Goal: Task Accomplishment & Management: Manage account settings

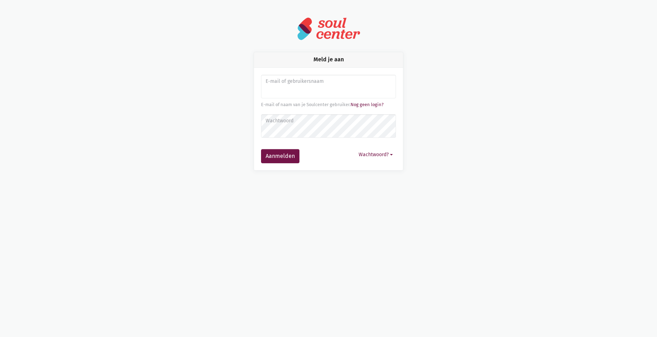
click at [328, 92] on input "Aanmelden" at bounding box center [328, 87] width 135 height 24
type input "animatie@wzc-delinde.be"
click at [325, 122] on label "Wachtwoord" at bounding box center [329, 121] width 126 height 8
click at [261, 149] on button "Aanmelden" at bounding box center [280, 156] width 38 height 14
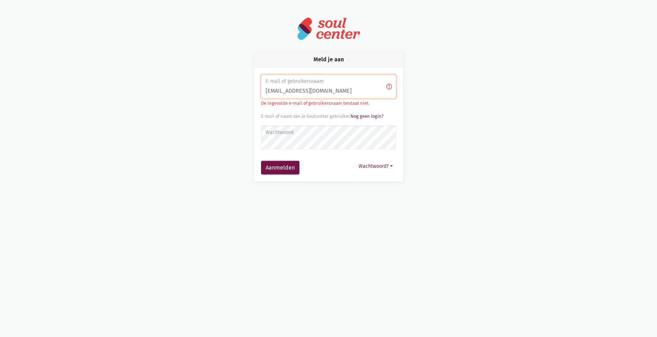
click at [351, 88] on input "animatie@wzc-delinde.be" at bounding box center [328, 87] width 135 height 24
click at [340, 90] on input "animatie@wzc-delinde.be" at bounding box center [328, 87] width 135 height 24
drag, startPoint x: 340, startPoint y: 90, endPoint x: 246, endPoint y: 92, distance: 94.8
click at [246, 92] on div "Meld je aan E-mail of gebruikersnaam animatie@wzc-delinde.be De ingevulde e-mai…" at bounding box center [328, 117] width 167 height 130
click at [280, 95] on input "Aanmelden" at bounding box center [328, 87] width 135 height 24
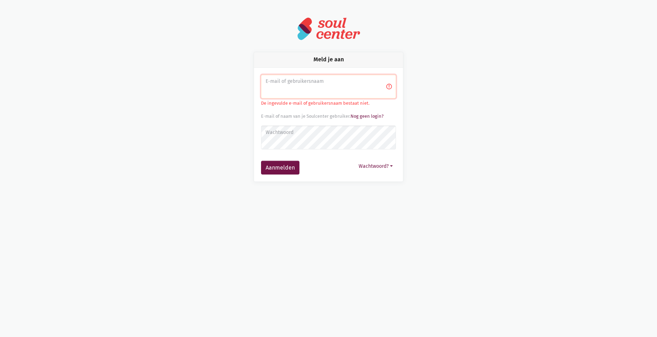
click at [302, 96] on input "Aanmelden" at bounding box center [328, 87] width 135 height 24
click at [309, 76] on input "Aanmelden" at bounding box center [328, 87] width 135 height 24
click at [390, 86] on input "Aanmelden" at bounding box center [328, 87] width 135 height 24
click at [427, 80] on div "Meld je aan E-mail of gebruikersnaam De ingevulde e-mail of gebruikersnaam best…" at bounding box center [329, 117] width 402 height 130
click at [388, 87] on input "Aanmelden" at bounding box center [328, 87] width 135 height 24
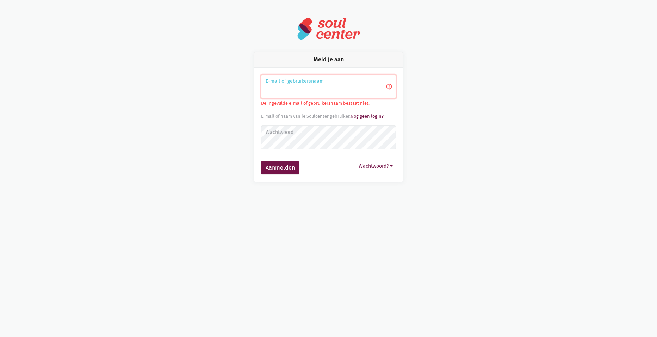
click at [337, 90] on input "Aanmelden" at bounding box center [328, 87] width 135 height 24
click at [307, 92] on input "Aanmelden" at bounding box center [328, 87] width 135 height 24
click at [355, 105] on p "De ingevulde e-mail of gebruikersnaam bestaat niet." at bounding box center [328, 103] width 135 height 7
click at [357, 92] on input "Aanmelden" at bounding box center [328, 87] width 135 height 24
type input "[PERSON_NAME][EMAIL_ADDRESS][DOMAIN_NAME]"
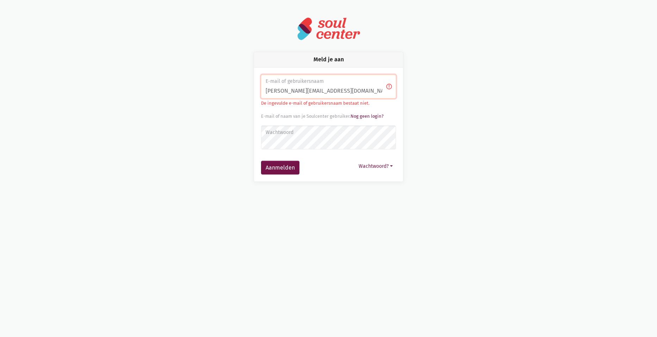
click at [345, 132] on label "Wachtwoord" at bounding box center [329, 133] width 126 height 8
click at [261, 161] on button "Aanmelden" at bounding box center [280, 168] width 38 height 14
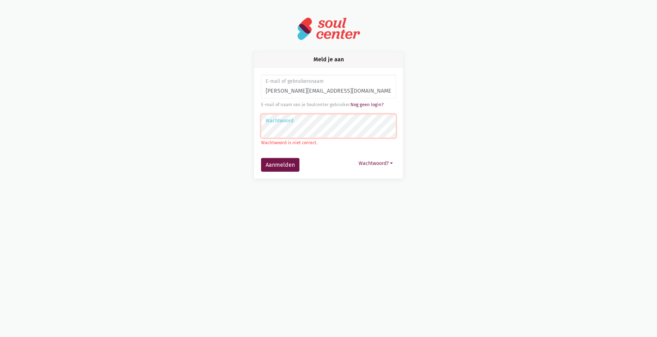
click at [261, 158] on button "Aanmelden" at bounding box center [280, 165] width 38 height 14
